Goal: Find specific page/section: Find specific page/section

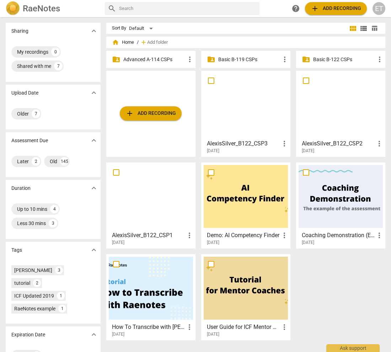
click at [144, 60] on p "Advanced A-114 CSPs" at bounding box center [154, 59] width 62 height 7
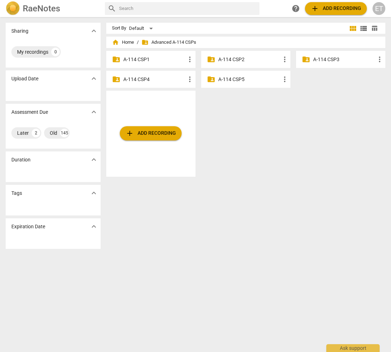
click at [322, 60] on p "A-114 CSP3" at bounding box center [344, 59] width 62 height 7
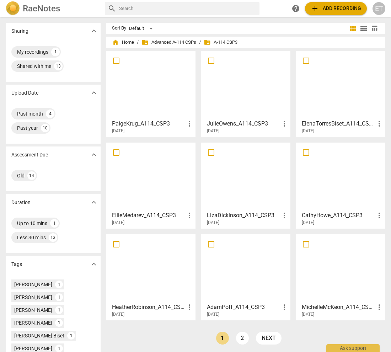
click at [324, 125] on h3 "ElenaTorresBiset_A114_CSP3" at bounding box center [338, 123] width 73 height 9
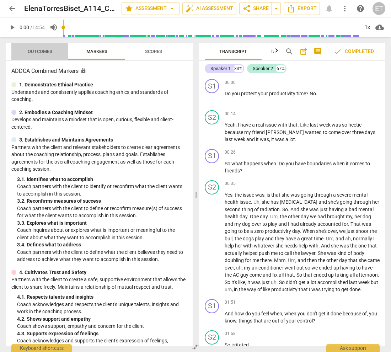
click at [41, 50] on span "Outcomes" at bounding box center [40, 51] width 25 height 5
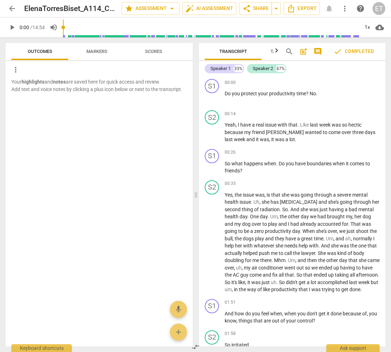
click at [160, 50] on span "Scores" at bounding box center [153, 51] width 17 height 5
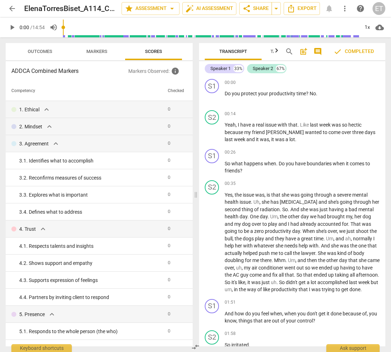
click at [11, 9] on span "arrow_back" at bounding box center [12, 8] width 9 height 9
